Goal: Find specific page/section: Find specific page/section

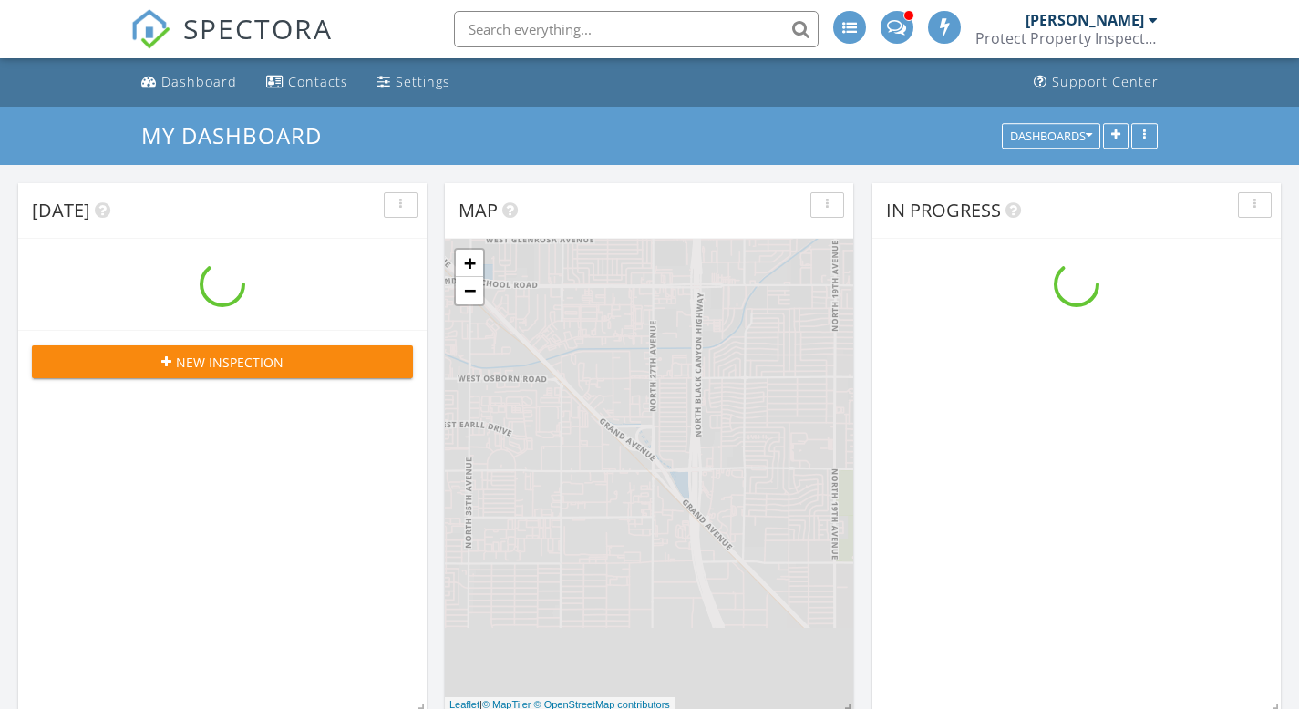
scroll to position [2097, 1327]
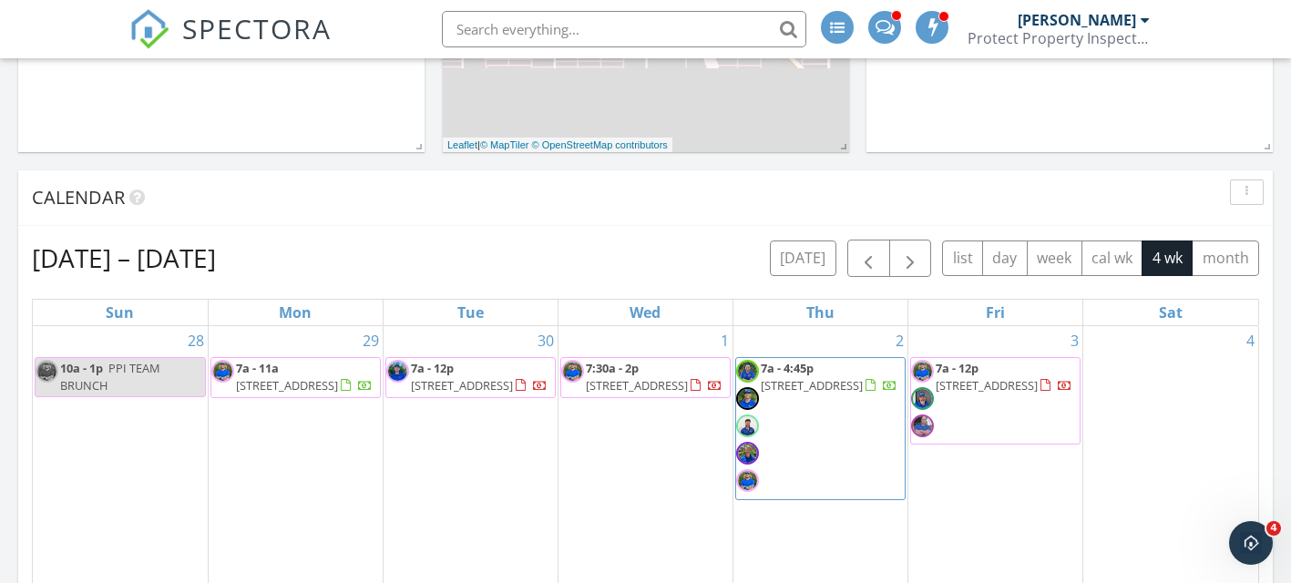
scroll to position [591, 0]
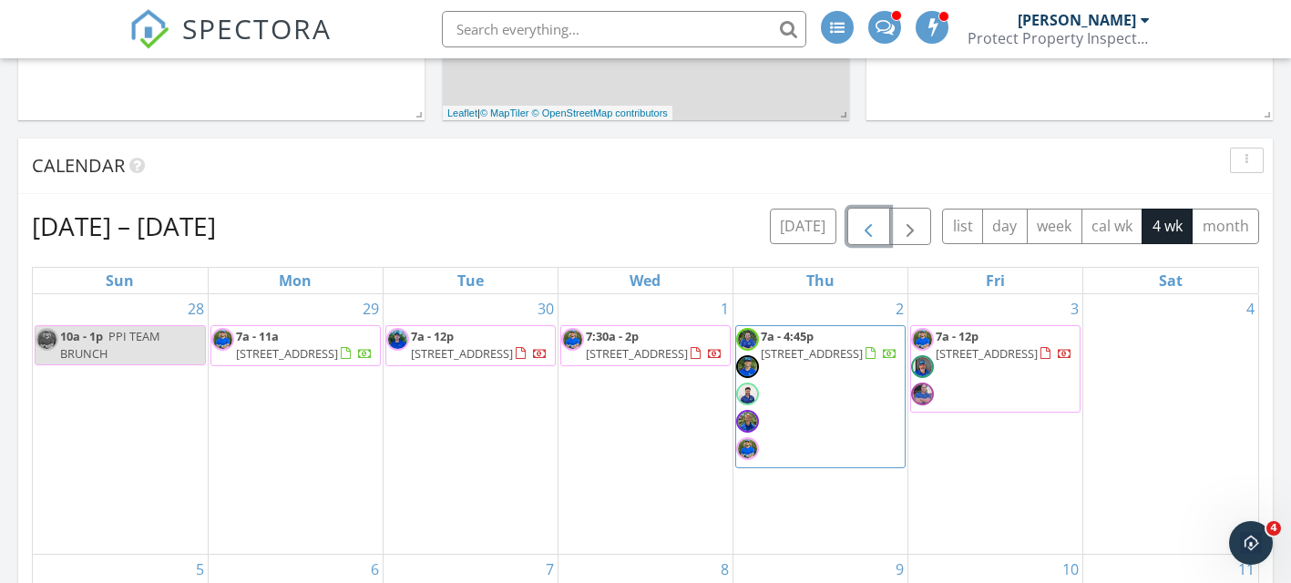
click at [867, 226] on span "button" at bounding box center [869, 227] width 22 height 22
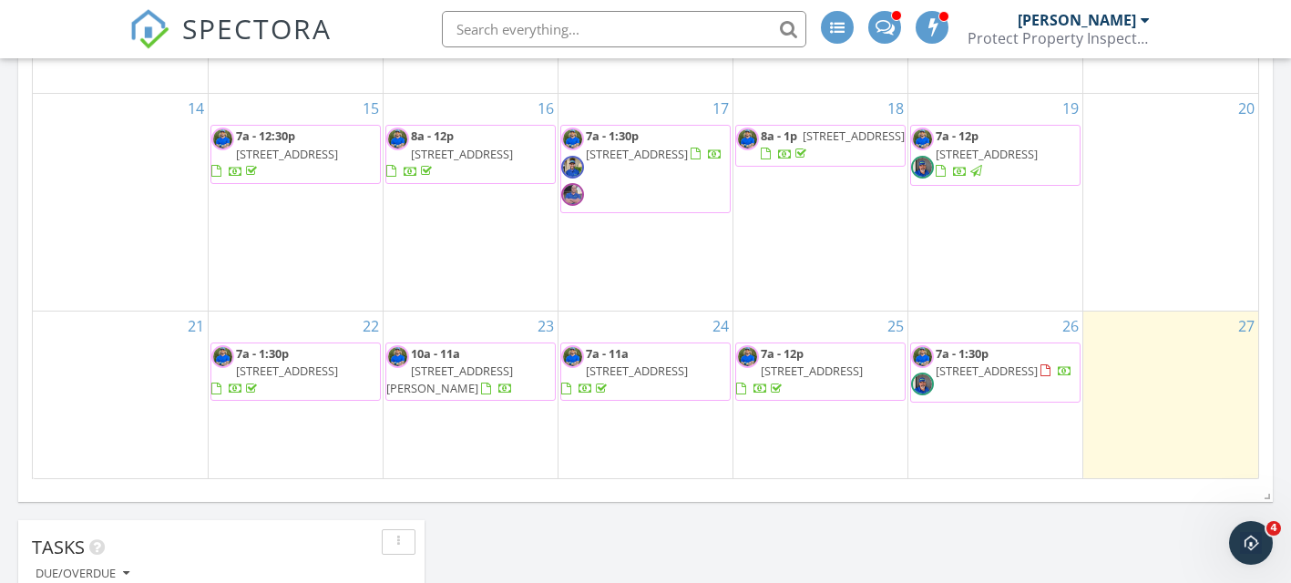
scroll to position [1123, 0]
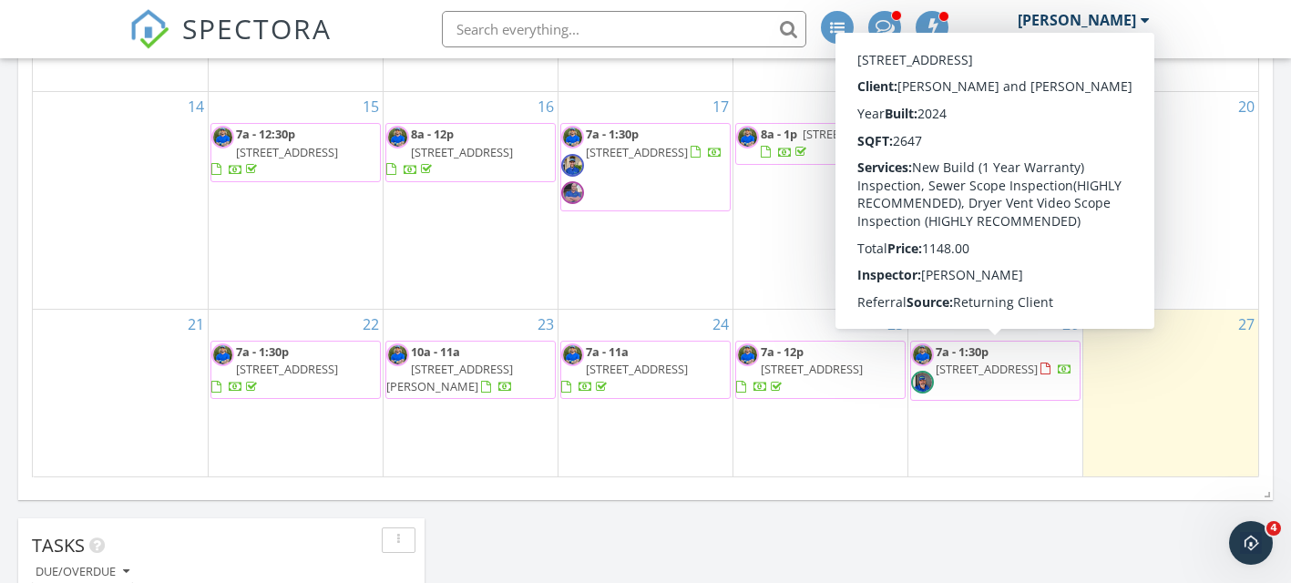
click at [982, 357] on span "7a - 1:30p" at bounding box center [962, 352] width 53 height 16
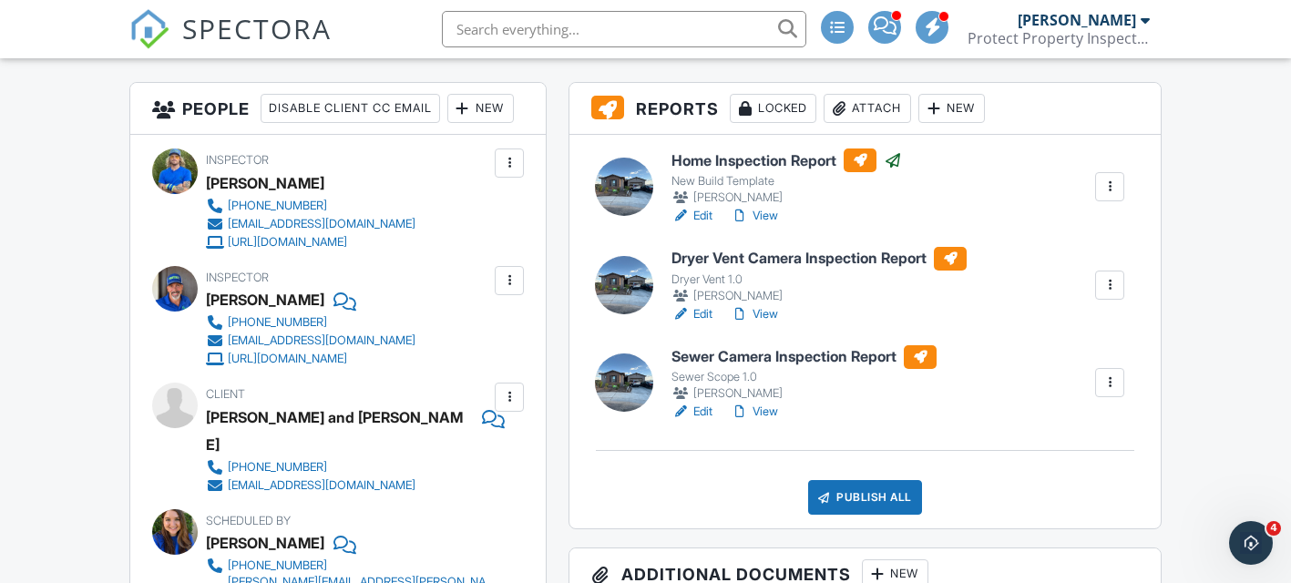
click at [883, 252] on h6 "Dryer Vent Camera Inspection Report" at bounding box center [819, 259] width 295 height 24
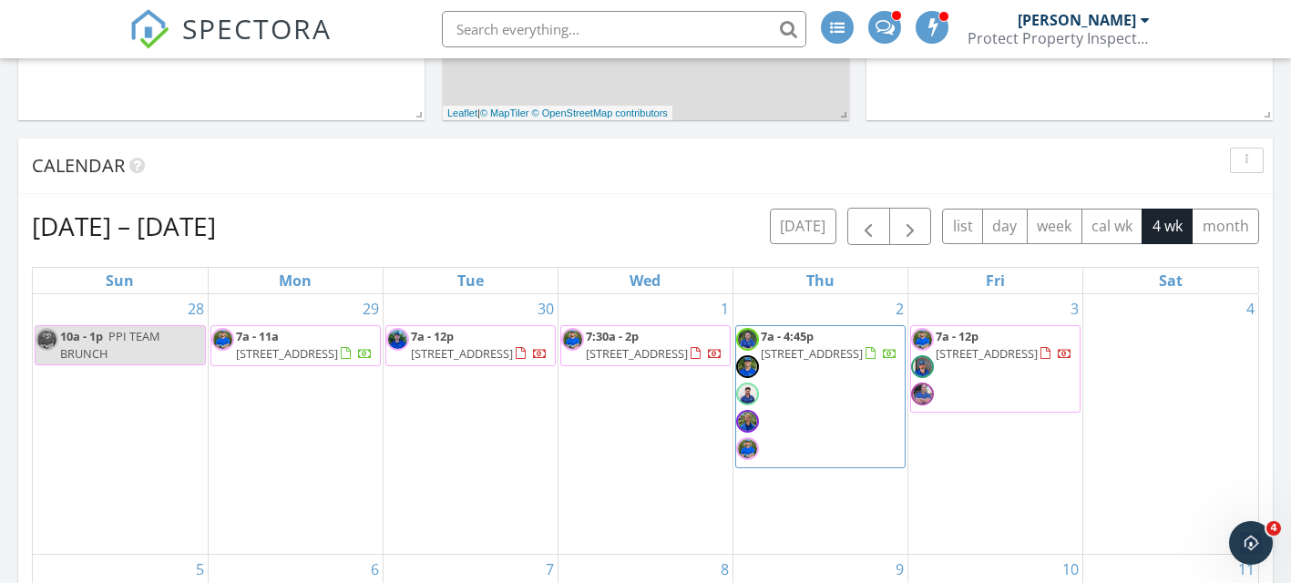
scroll to position [589, 0]
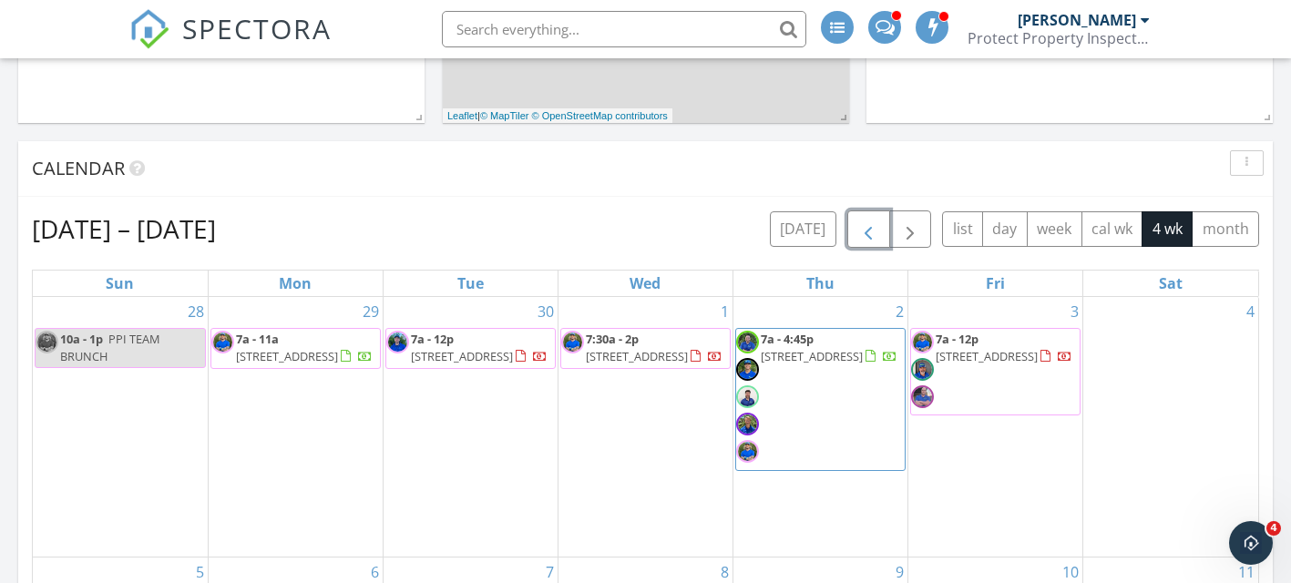
click at [861, 234] on span "button" at bounding box center [869, 230] width 22 height 22
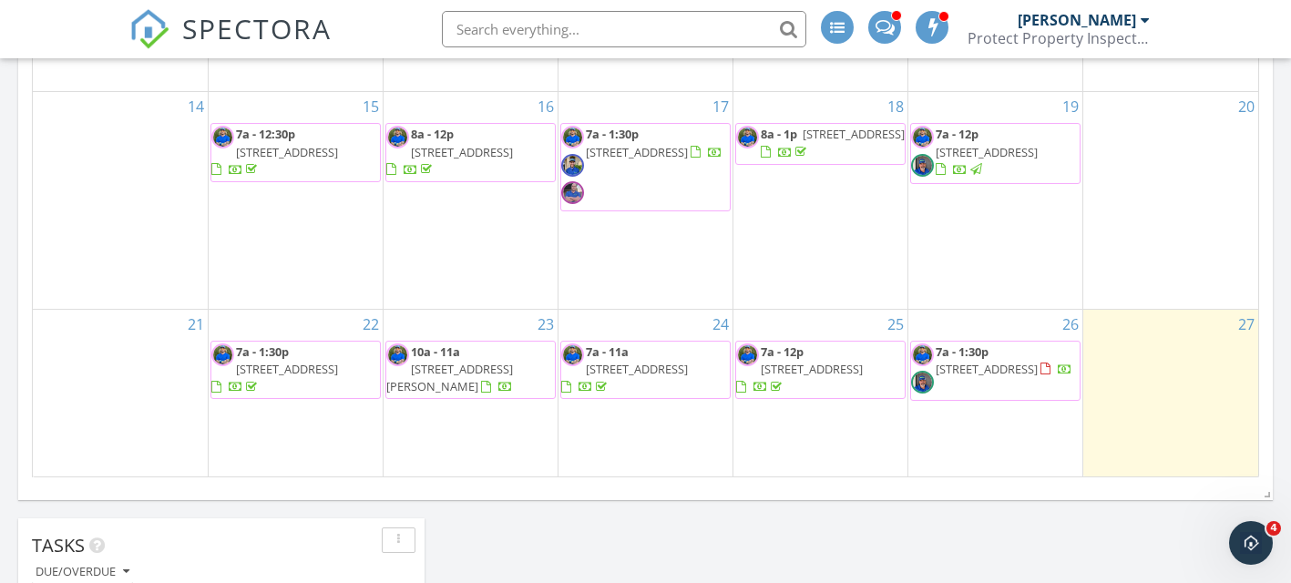
scroll to position [1127, 0]
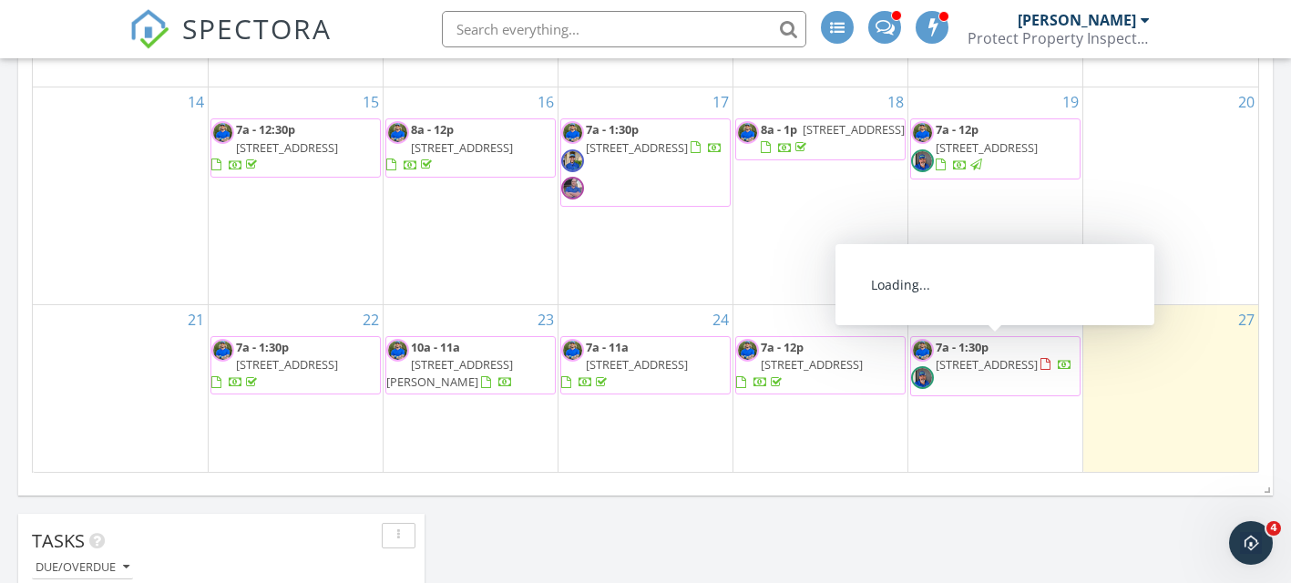
click at [980, 361] on span "17566 W Superior Ave , Goodyear 85338" at bounding box center [987, 364] width 102 height 16
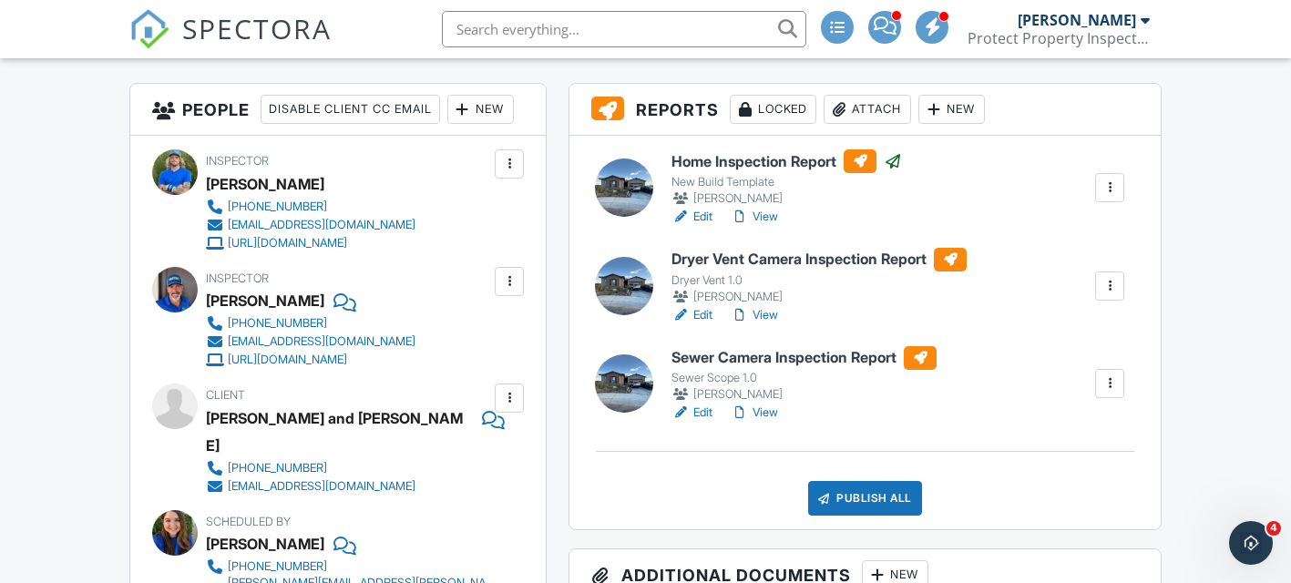
scroll to position [446, 0]
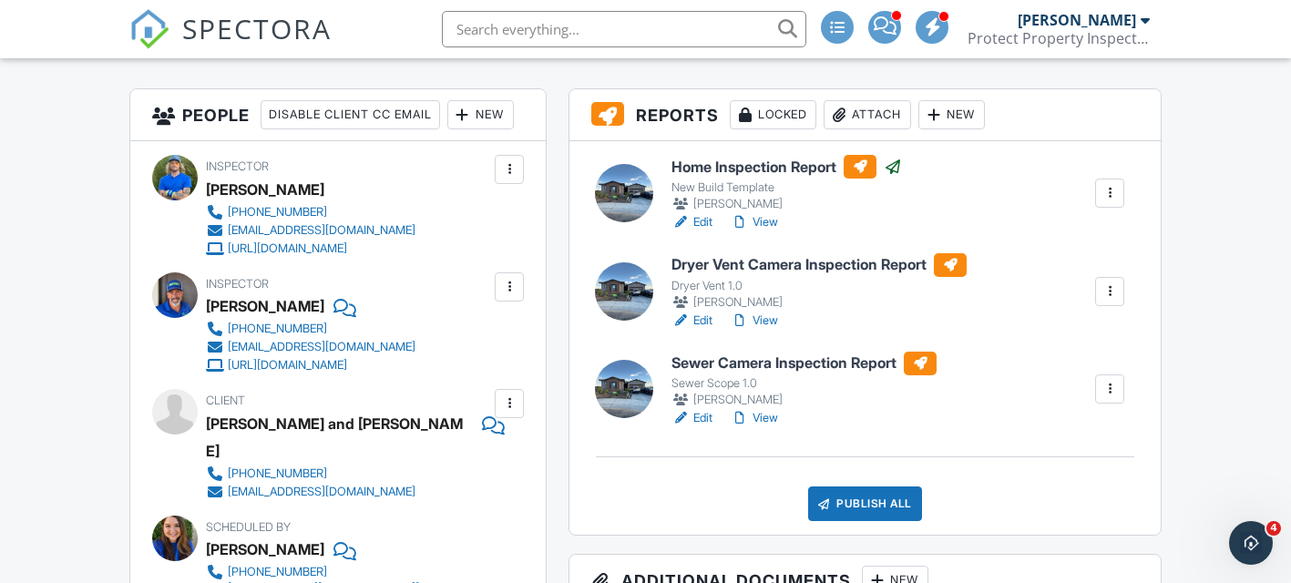
click at [832, 261] on h6 "Dryer Vent Camera Inspection Report" at bounding box center [819, 265] width 295 height 24
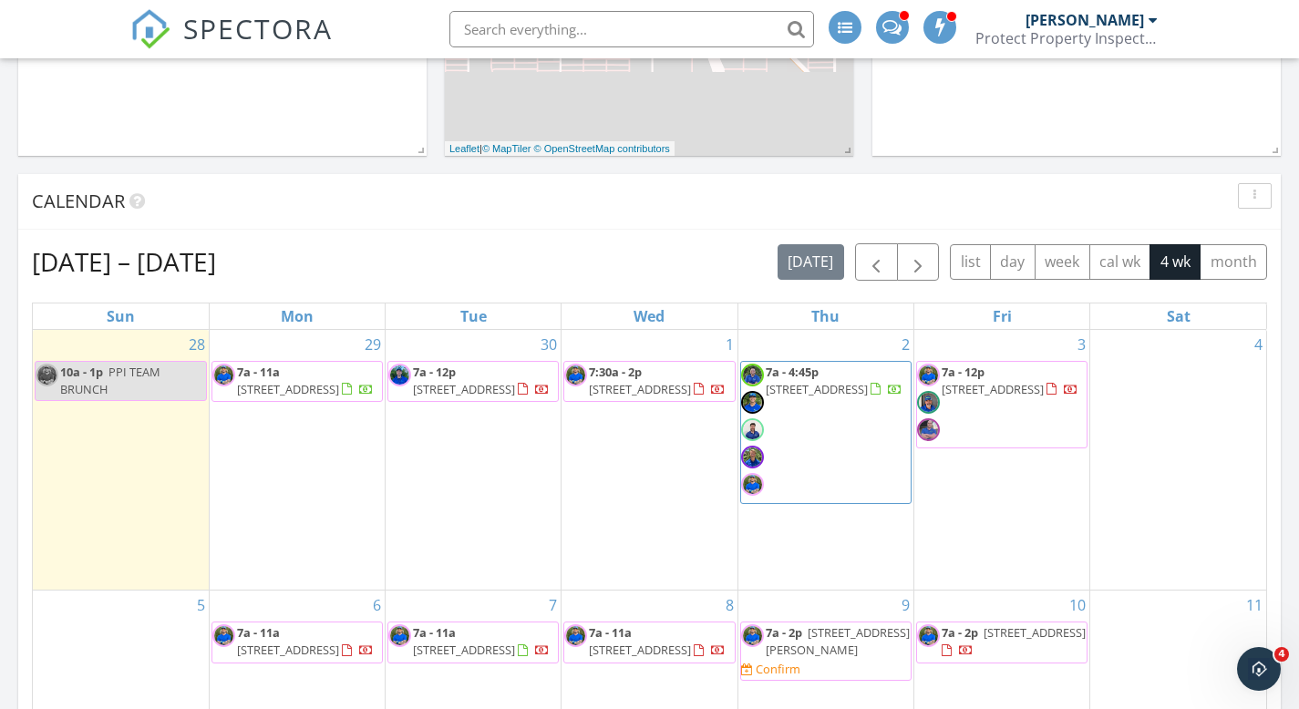
scroll to position [570, 0]
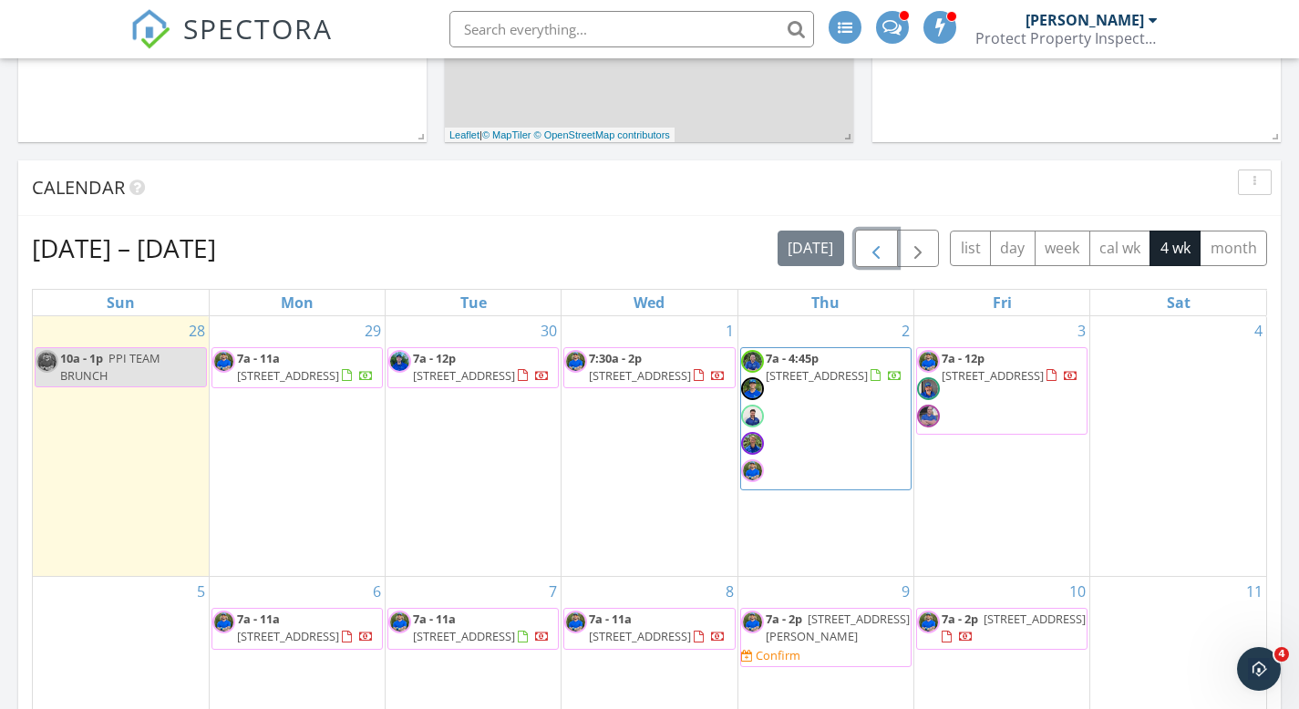
click at [882, 260] on span "button" at bounding box center [876, 249] width 22 height 22
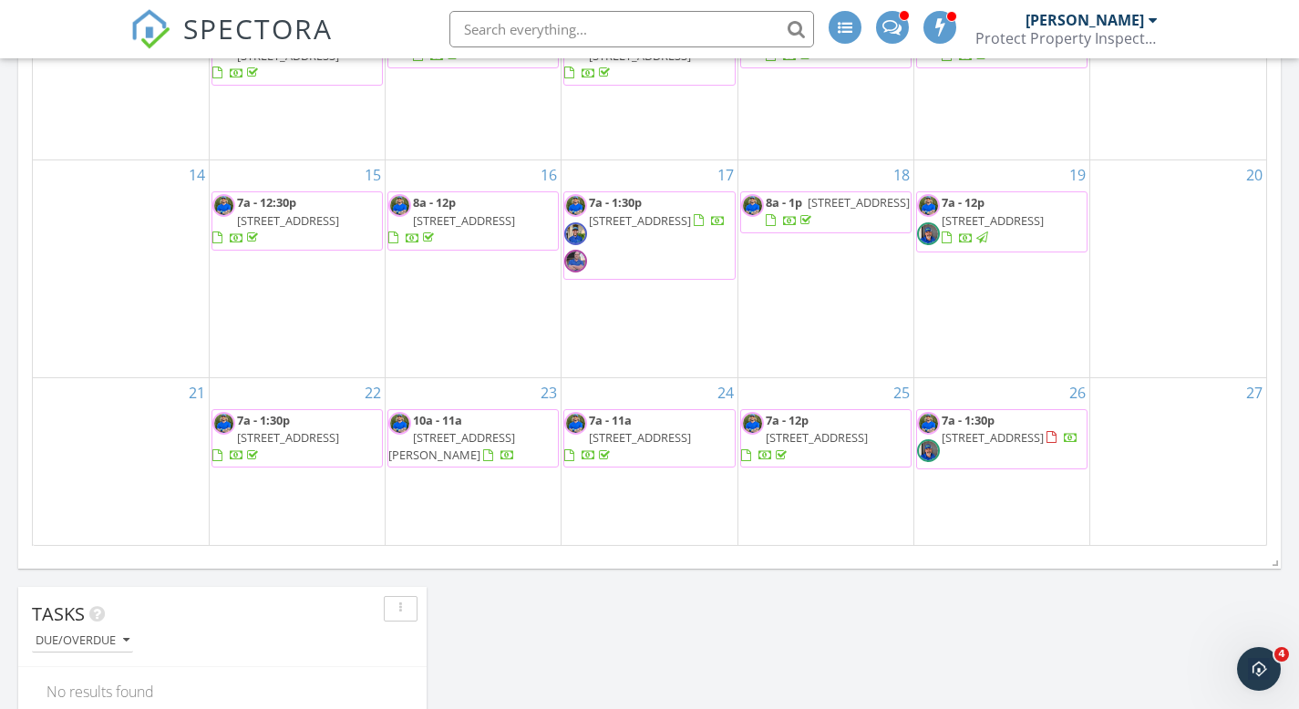
scroll to position [1052, 0]
click at [1046, 447] on div at bounding box center [1051, 441] width 10 height 12
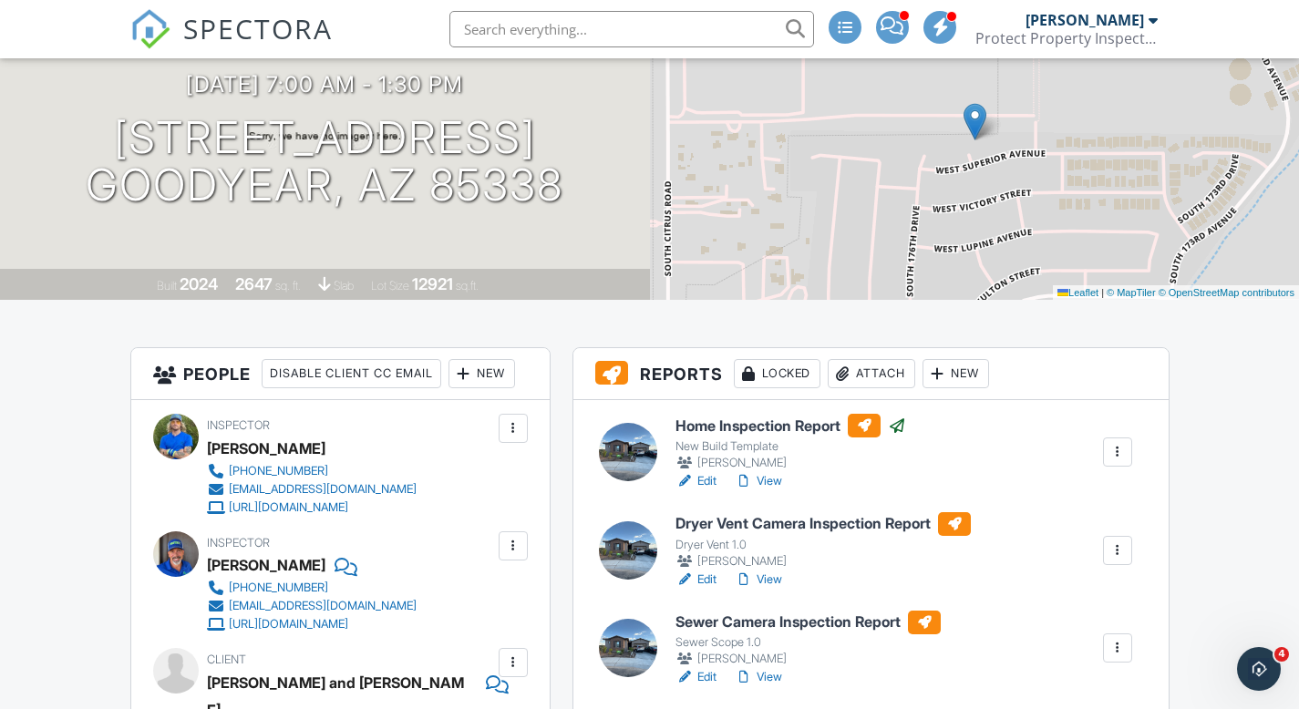
scroll to position [258, 0]
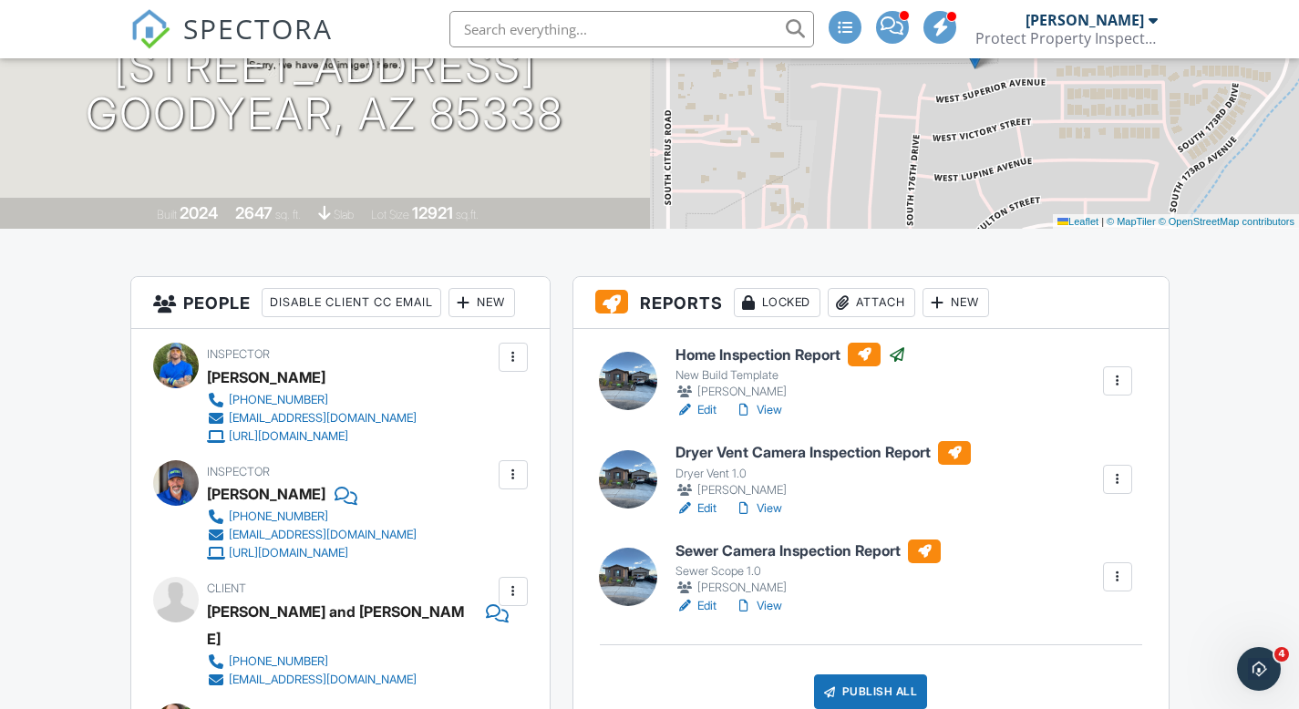
click at [892, 550] on h6 "Sewer Camera Inspection Report" at bounding box center [807, 552] width 265 height 24
